Goal: Transaction & Acquisition: Purchase product/service

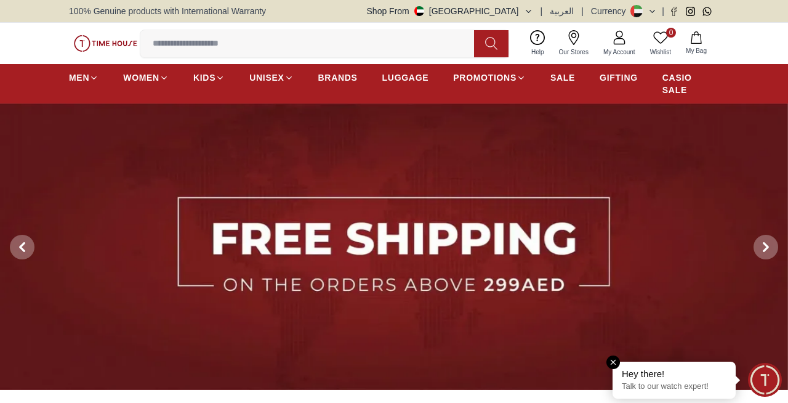
click at [613, 366] on em "Close tooltip" at bounding box center [613, 362] width 14 height 14
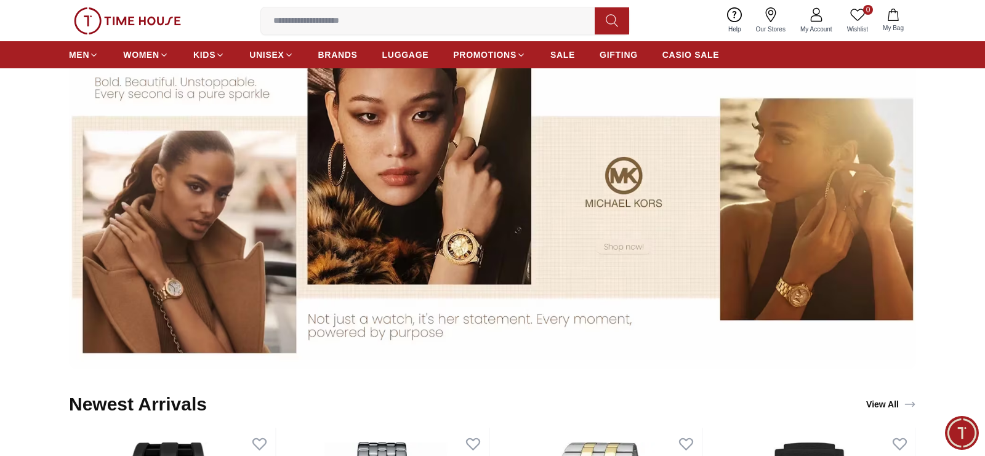
scroll to position [1699, 0]
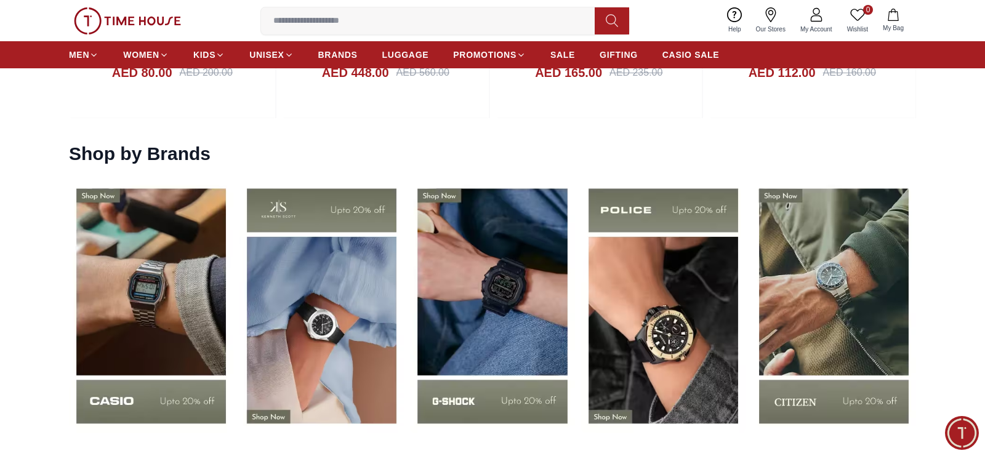
click at [494, 22] on input at bounding box center [433, 21] width 344 height 25
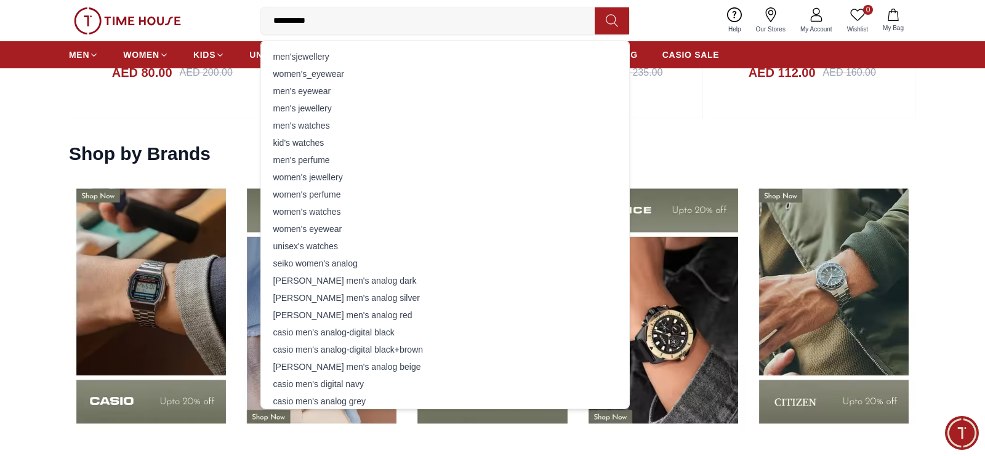
type input "**********"
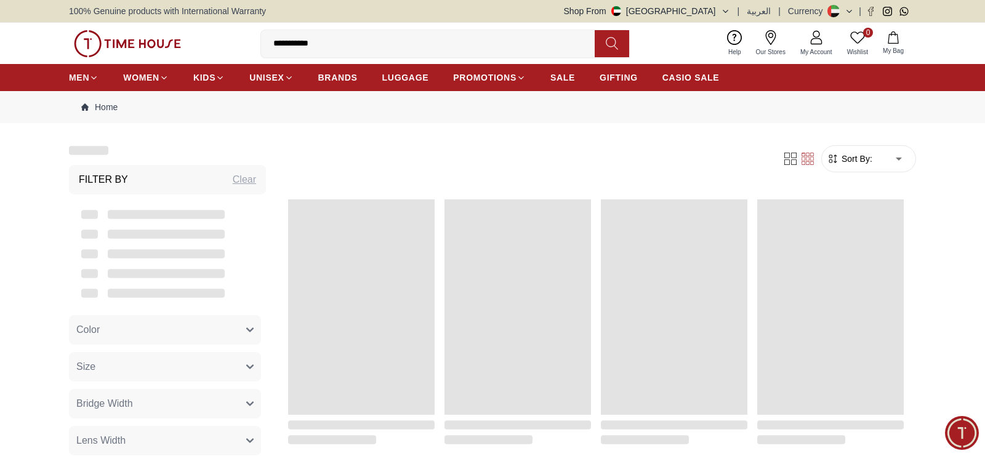
click at [134, 44] on img at bounding box center [127, 43] width 107 height 27
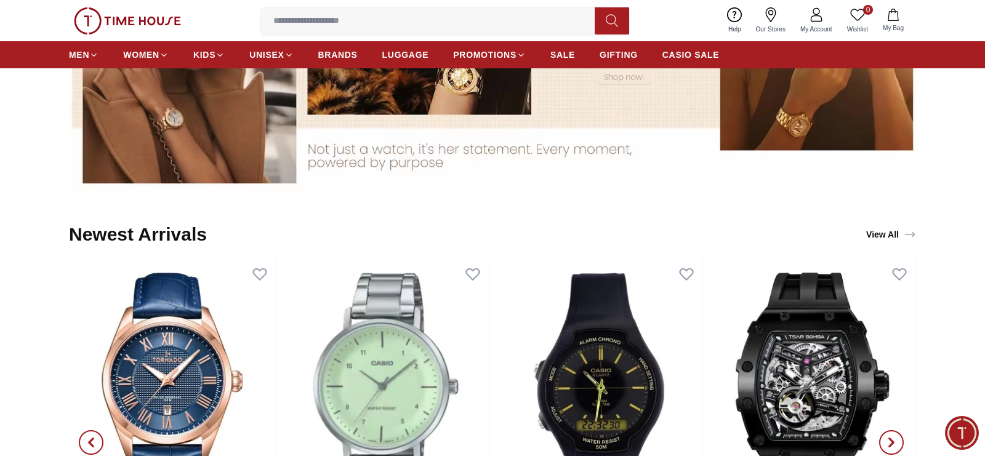
scroll to position [1020, 0]
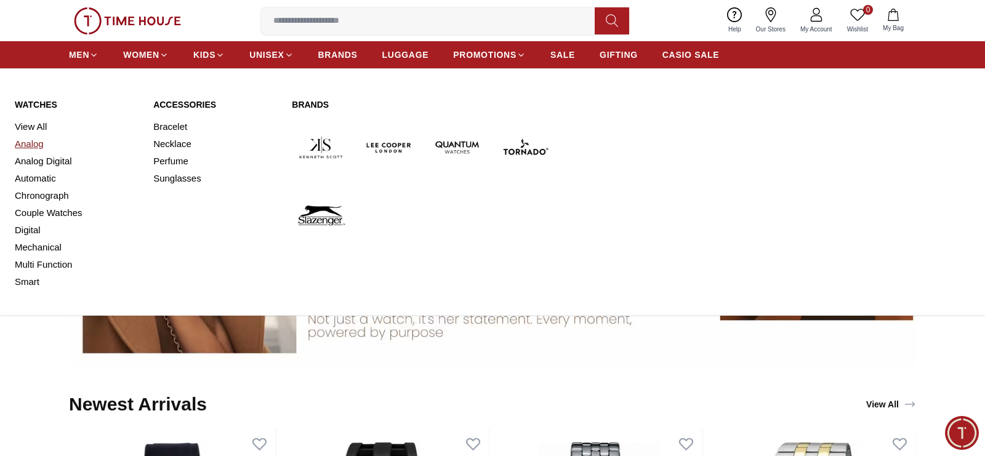
click at [34, 148] on link "Analog" at bounding box center [77, 143] width 124 height 17
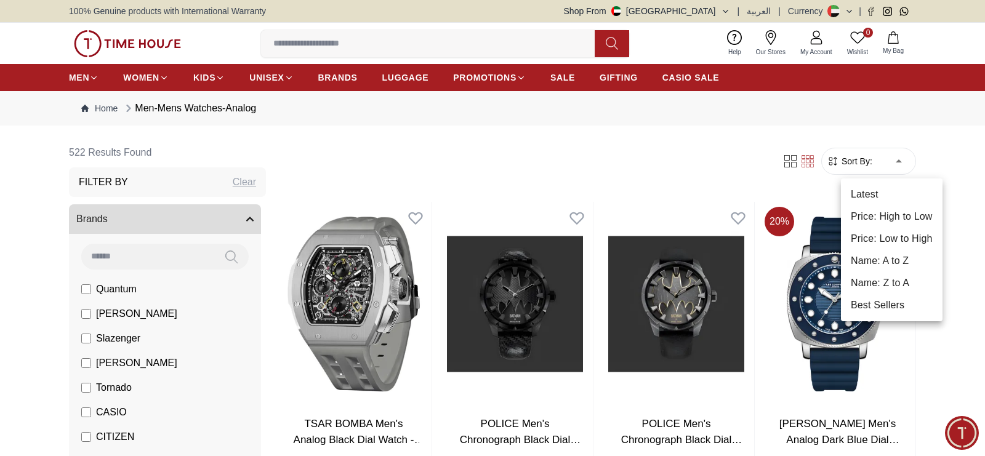
click at [787, 219] on li "Price: High to Low" at bounding box center [892, 217] width 102 height 22
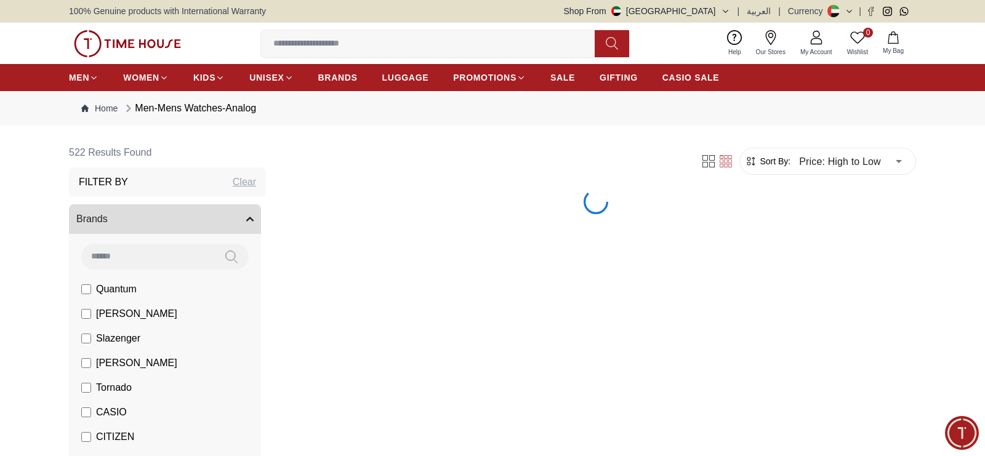
type input "*"
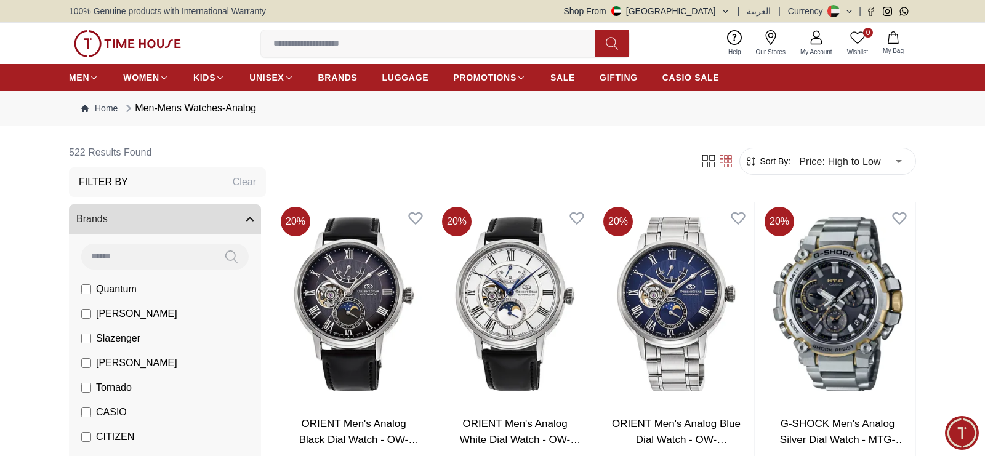
click at [230, 227] on button "Brands" at bounding box center [165, 219] width 192 height 30
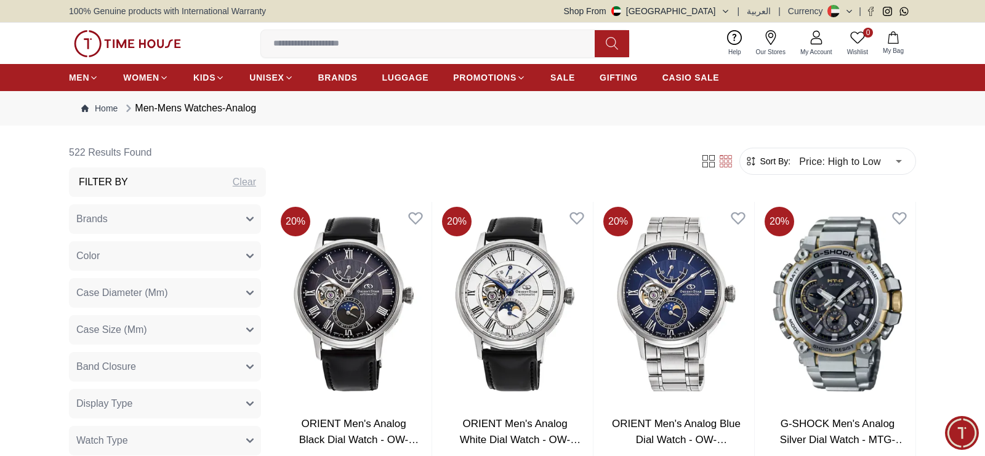
click at [244, 217] on button "Brands" at bounding box center [165, 219] width 192 height 30
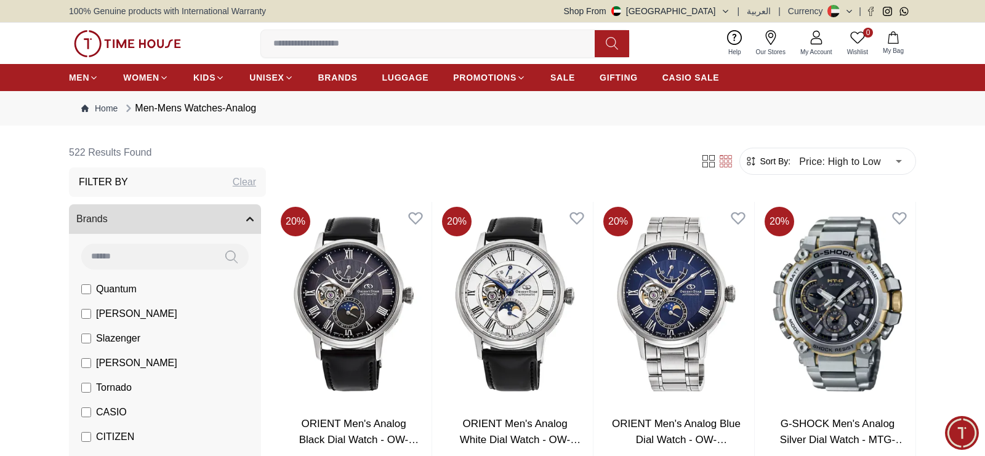
scroll to position [425, 0]
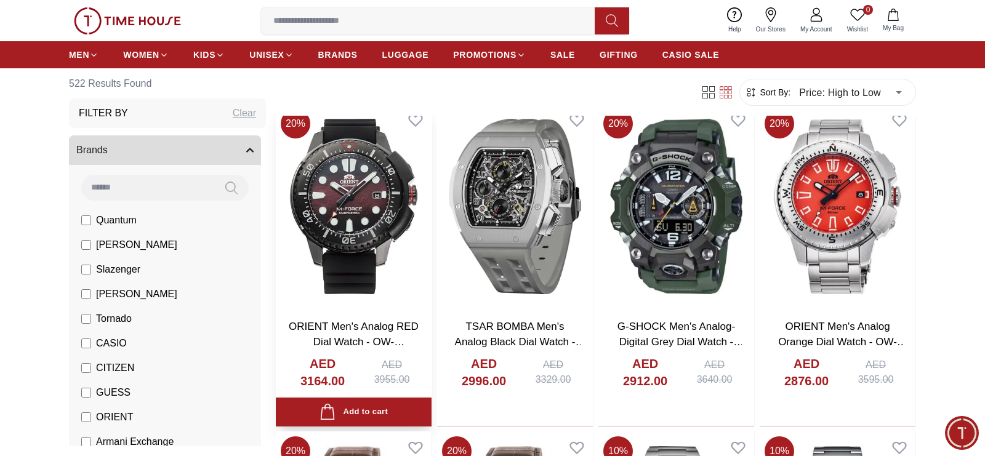
click at [337, 213] on img at bounding box center [354, 206] width 156 height 204
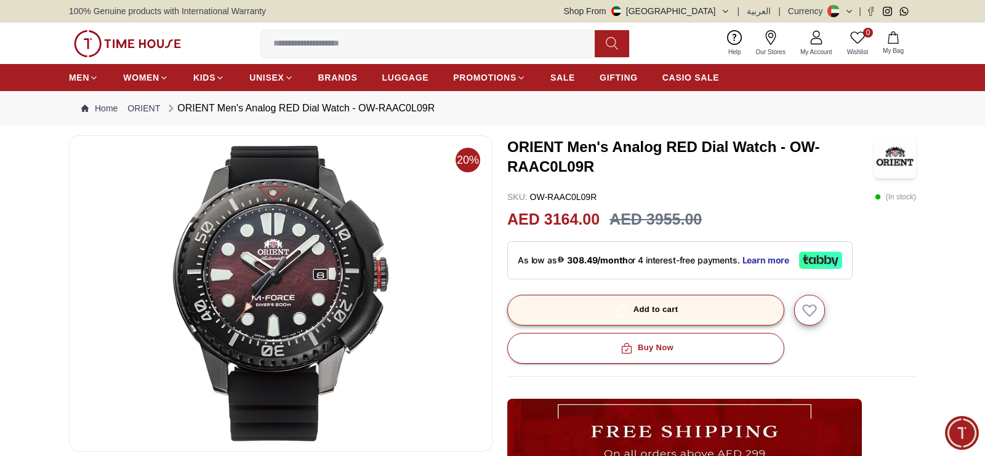
click at [678, 312] on div "Add to cart" at bounding box center [646, 310] width 65 height 14
